Goal: Transaction & Acquisition: Purchase product/service

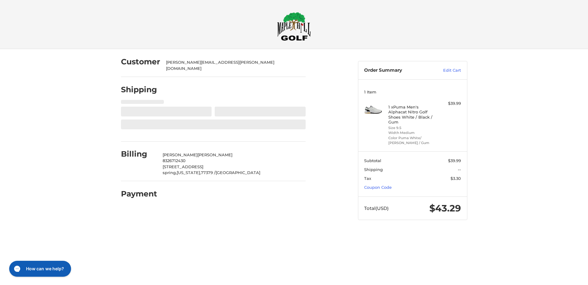
select select "**"
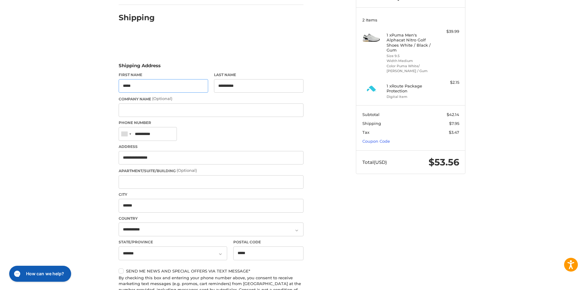
scroll to position [61, 0]
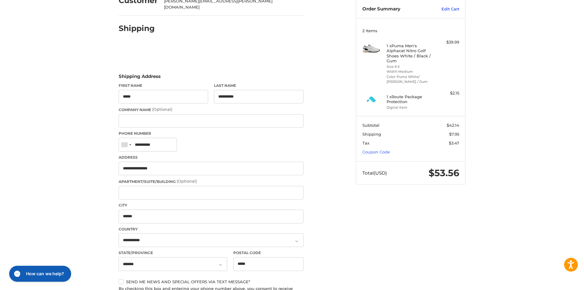
click at [442, 9] on link "Edit Cart" at bounding box center [443, 9] width 31 height 6
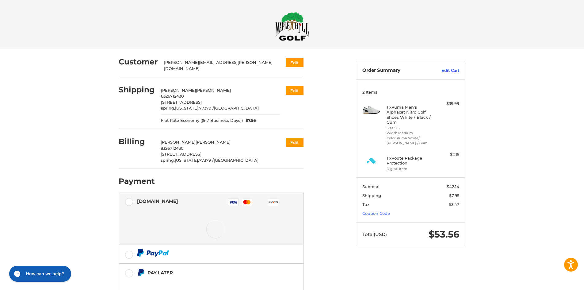
click at [453, 71] on link "Edit Cart" at bounding box center [443, 70] width 31 height 6
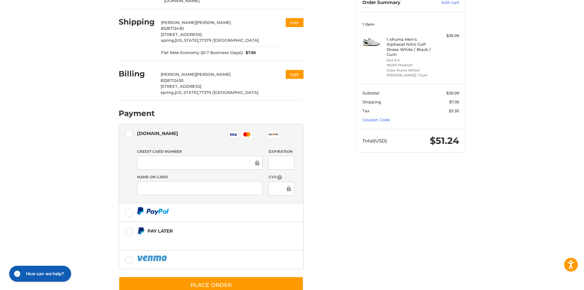
scroll to position [81, 0]
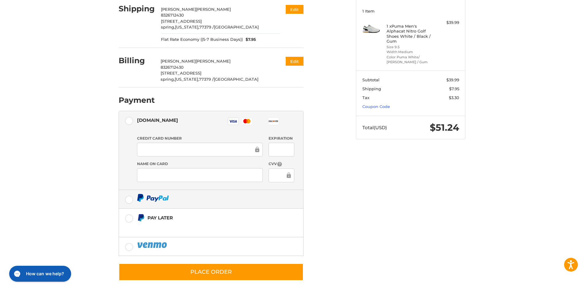
click at [128, 193] on label at bounding box center [211, 199] width 184 height 18
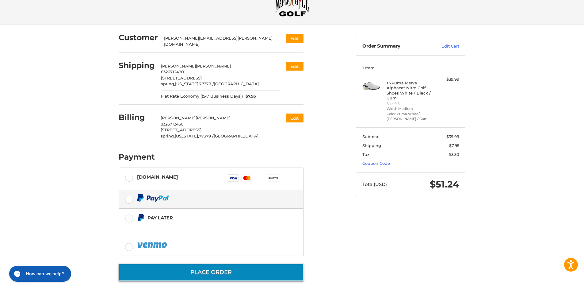
scroll to position [25, 0]
click at [233, 267] on button "Place Order" at bounding box center [211, 271] width 185 height 17
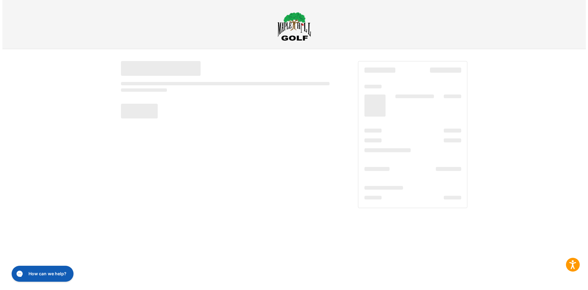
scroll to position [0, 0]
